Goal: Information Seeking & Learning: Learn about a topic

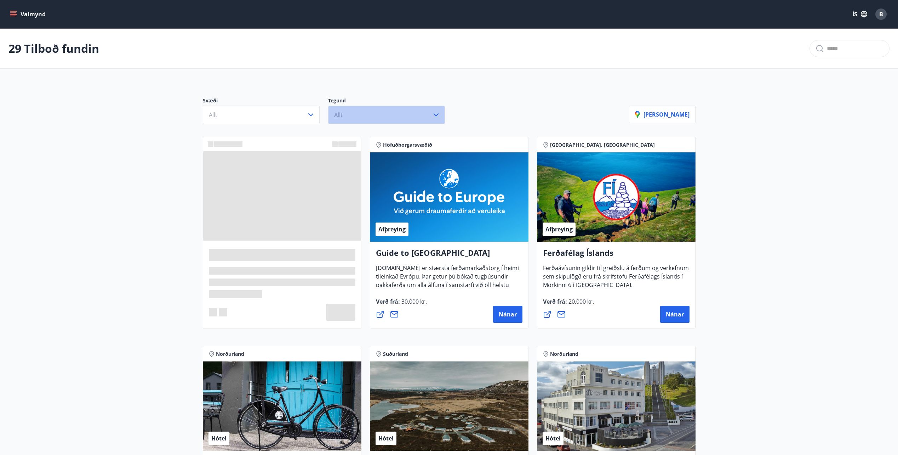
click at [363, 113] on button "Allt" at bounding box center [386, 114] width 117 height 18
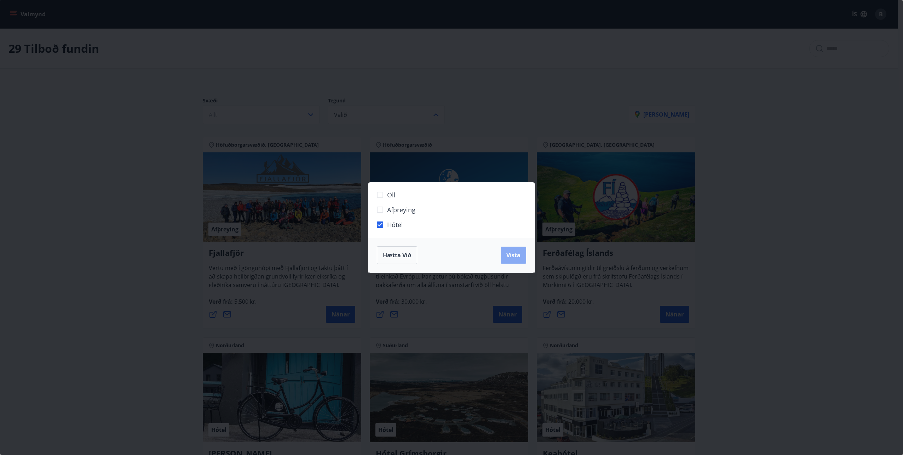
click at [524, 257] on button "Vista" at bounding box center [513, 254] width 25 height 17
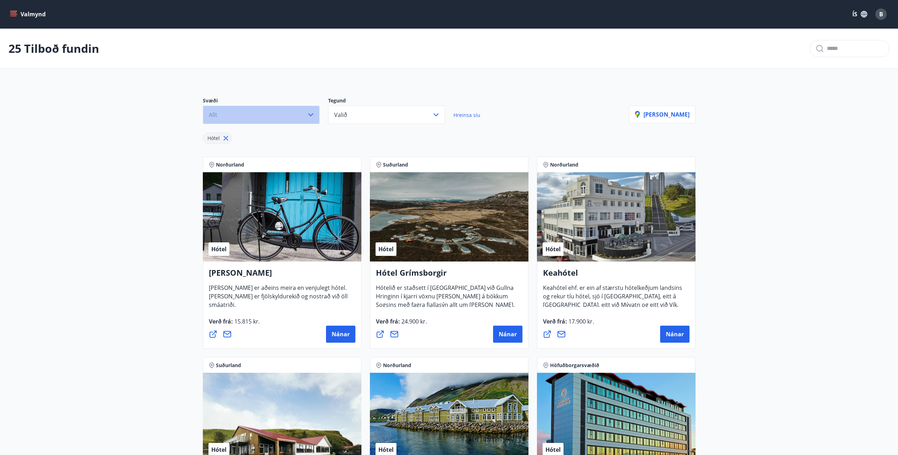
click at [268, 116] on button "Allt" at bounding box center [261, 114] width 117 height 18
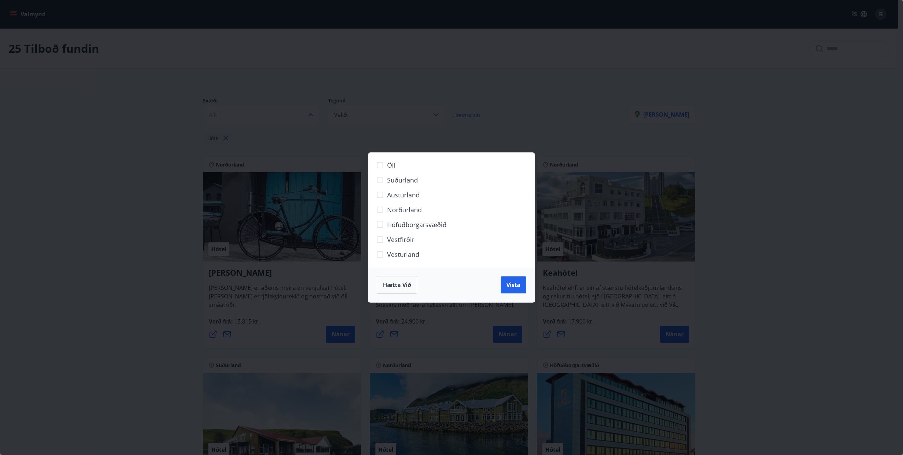
click at [127, 205] on div "Öll Suðurland [GEOGRAPHIC_DATA] Norðurland Höfuðborgarsvæðið [GEOGRAPHIC_DATA] …" at bounding box center [451, 227] width 903 height 455
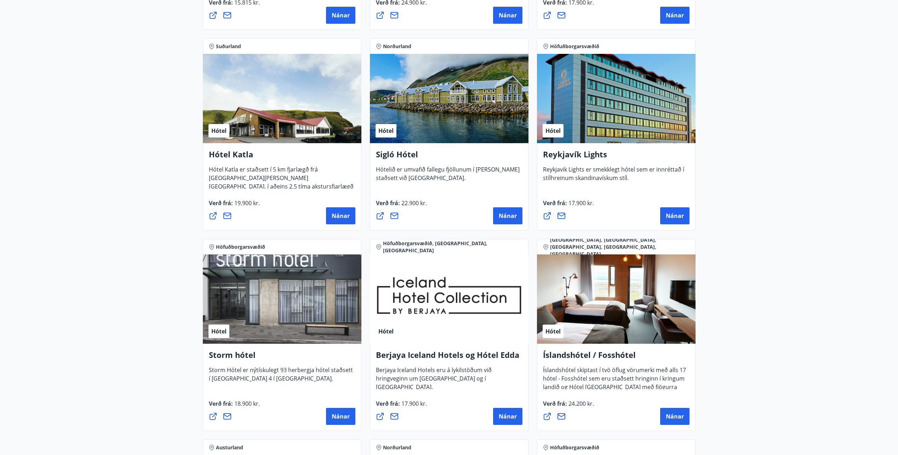
scroll to position [71, 0]
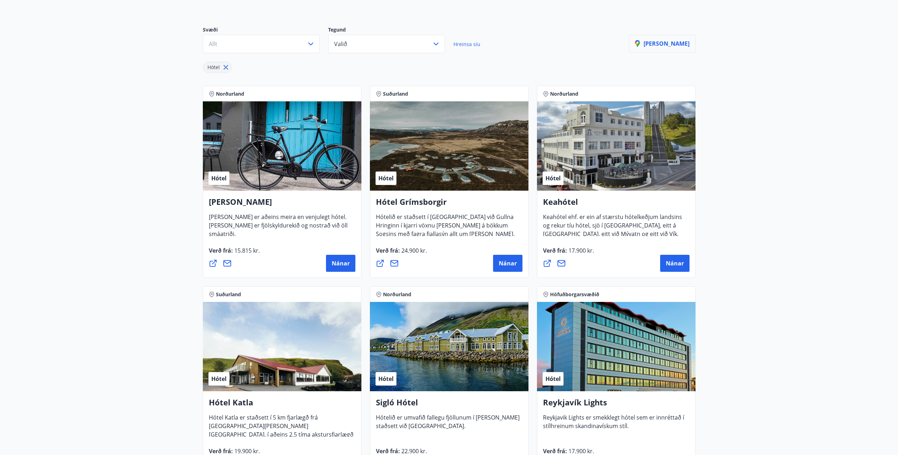
click at [673, 39] on button "[PERSON_NAME]" at bounding box center [662, 44] width 67 height 18
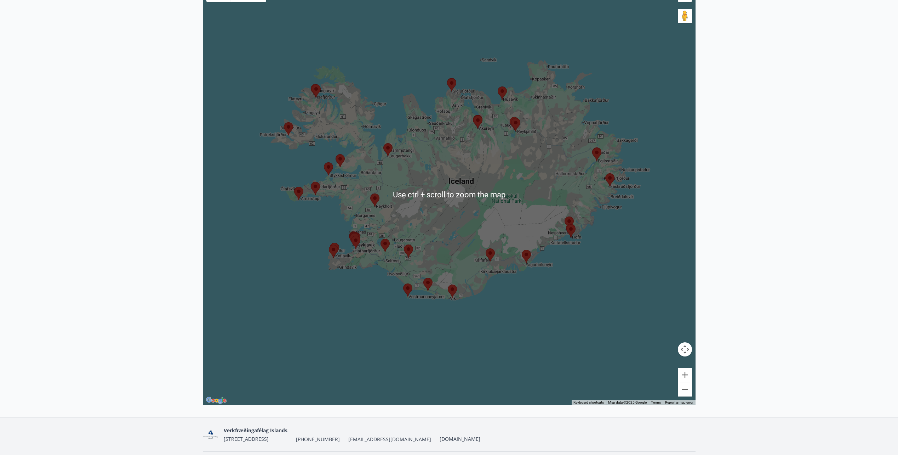
scroll to position [171, 0]
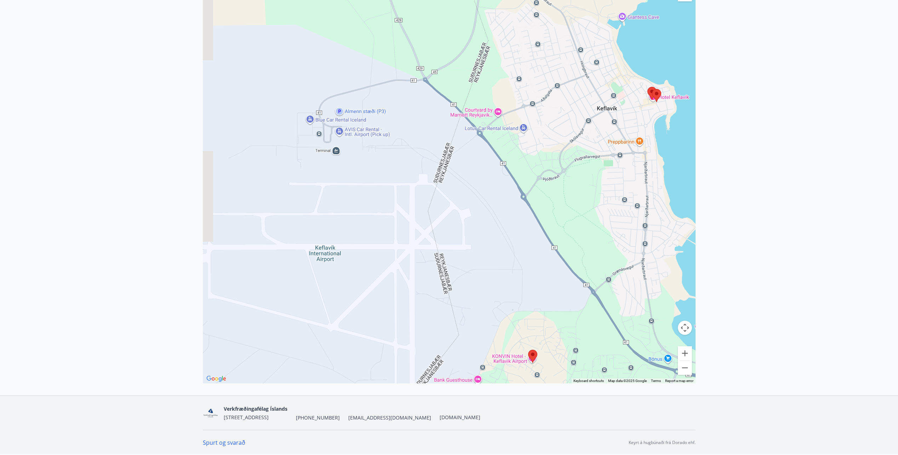
drag, startPoint x: 309, startPoint y: 173, endPoint x: 504, endPoint y: 280, distance: 222.1
click at [504, 280] on div at bounding box center [449, 172] width 493 height 421
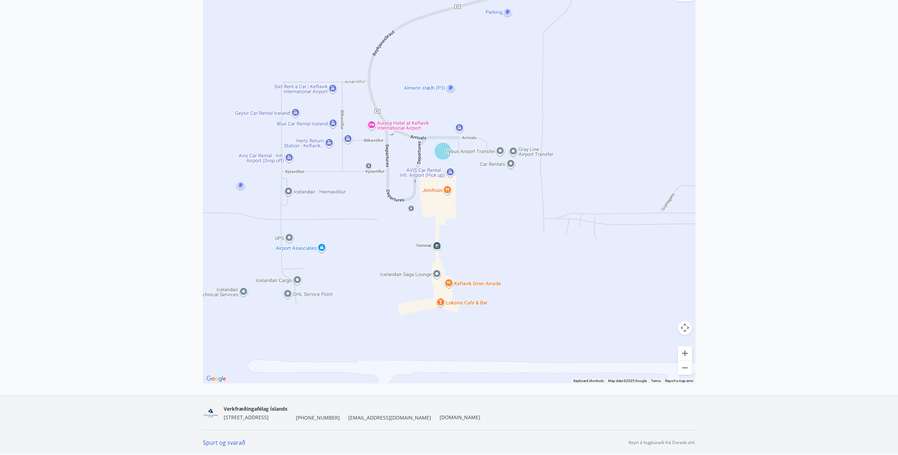
click at [373, 126] on div at bounding box center [449, 172] width 493 height 421
click at [120, 161] on main "25 Tilboð fundin Kort Loka korti ← Move left → Move right ↑ Move up ↓ Move down…" at bounding box center [449, 112] width 898 height 509
